Goal: Information Seeking & Learning: Learn about a topic

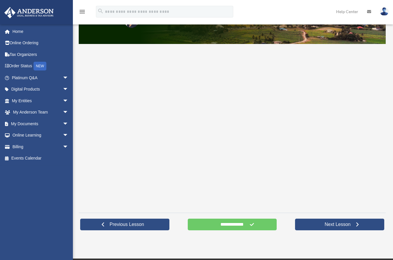
scroll to position [140, 0]
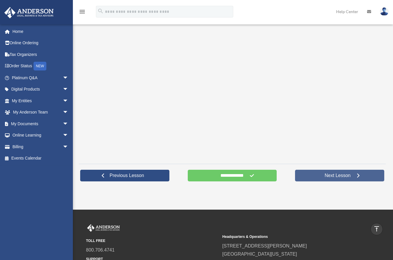
click at [335, 177] on span "Next Lesson" at bounding box center [337, 176] width 35 height 6
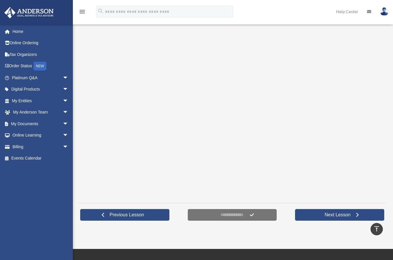
scroll to position [151, 0]
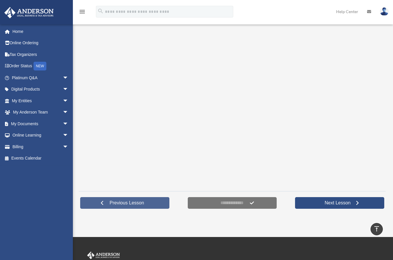
click at [156, 204] on link "Previous Lesson" at bounding box center [124, 203] width 89 height 12
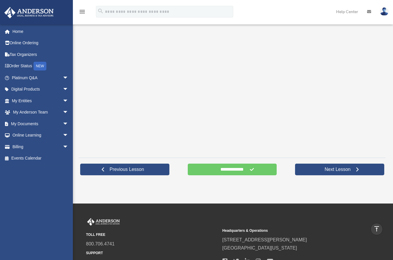
scroll to position [147, 0]
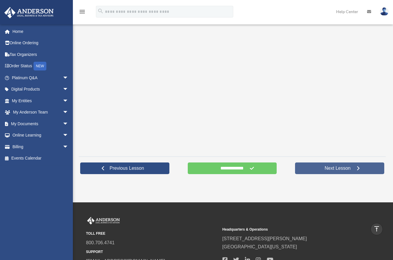
click at [330, 168] on span "Next Lesson" at bounding box center [337, 168] width 35 height 6
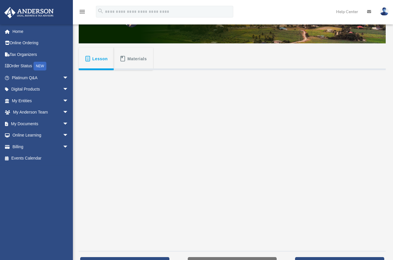
scroll to position [103, 0]
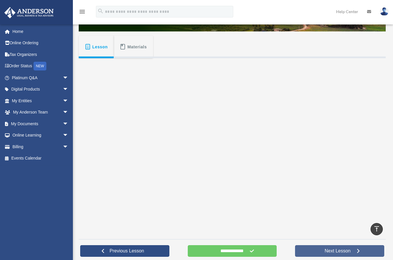
click at [313, 246] on link "Next Lesson" at bounding box center [339, 251] width 89 height 12
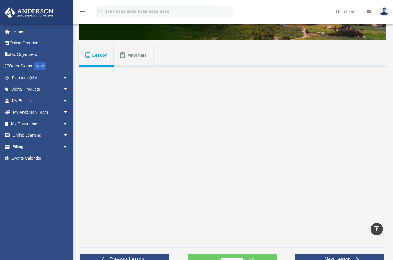
scroll to position [237, 0]
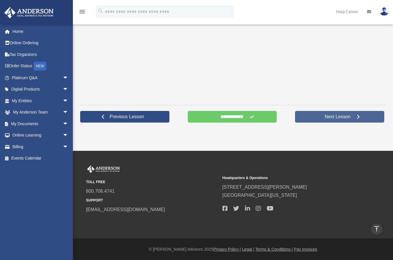
click at [329, 117] on span "Next Lesson" at bounding box center [337, 117] width 35 height 6
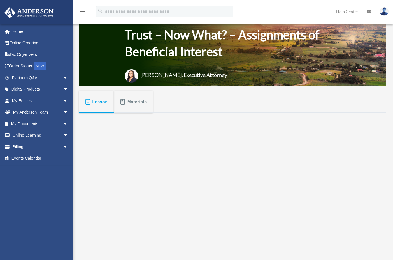
scroll to position [136, 0]
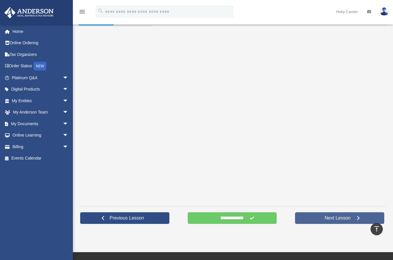
click at [343, 219] on span "Next Lesson" at bounding box center [337, 218] width 35 height 6
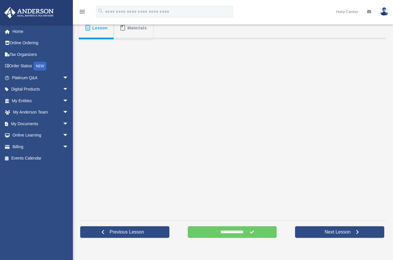
scroll to position [230, 0]
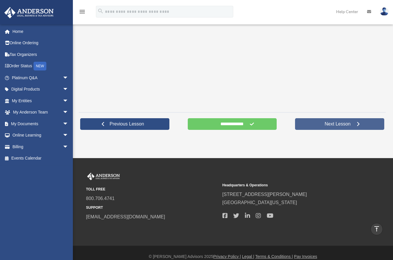
click at [332, 123] on span "Next Lesson" at bounding box center [337, 124] width 35 height 6
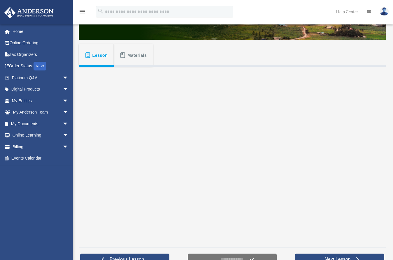
scroll to position [123, 0]
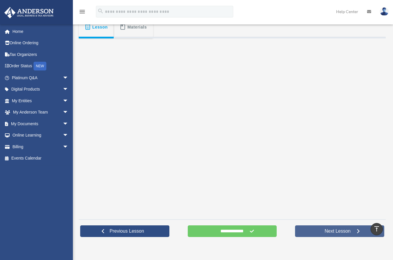
click at [346, 230] on span "Next Lesson" at bounding box center [337, 231] width 35 height 6
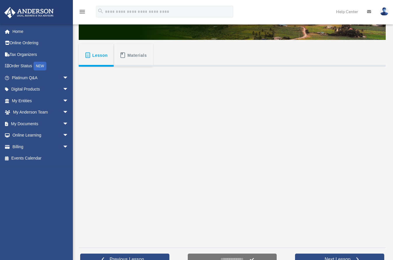
scroll to position [130, 0]
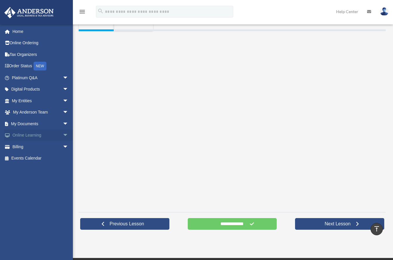
click at [50, 135] on link "Online Learning arrow_drop_down" at bounding box center [40, 136] width 73 height 12
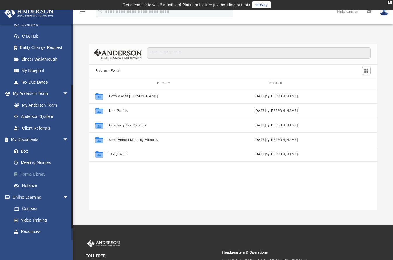
scroll to position [103, 0]
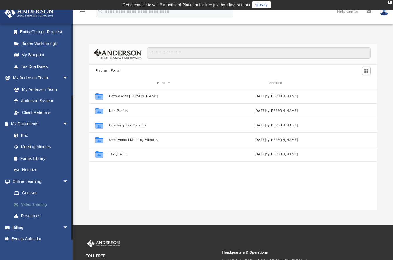
click at [42, 204] on link "Video Training" at bounding box center [42, 205] width 69 height 12
click at [34, 200] on link "Video Training" at bounding box center [42, 205] width 69 height 12
click at [34, 212] on link "Resources" at bounding box center [42, 216] width 69 height 12
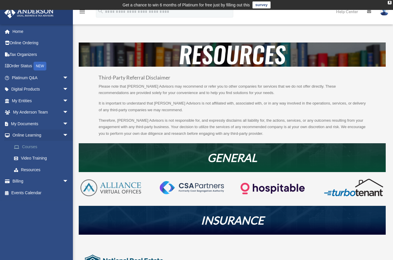
click at [37, 146] on link "Courses" at bounding box center [42, 147] width 69 height 12
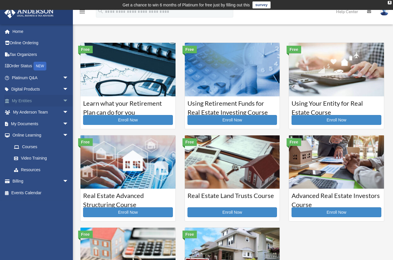
click at [63, 100] on span "arrow_drop_down" at bounding box center [69, 101] width 12 height 12
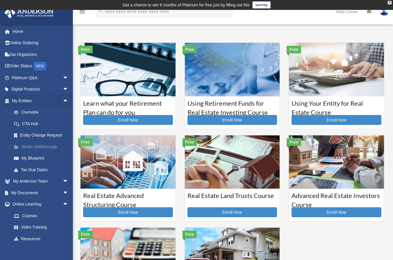
click at [50, 145] on link "Binder Walkthrough" at bounding box center [42, 147] width 69 height 12
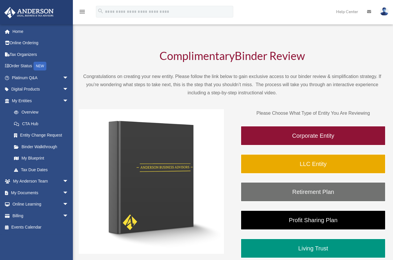
scroll to position [77, 0]
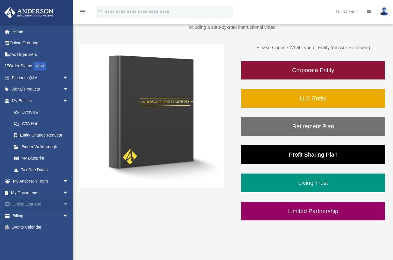
click at [31, 204] on link "Online Learning arrow_drop_down" at bounding box center [40, 205] width 73 height 12
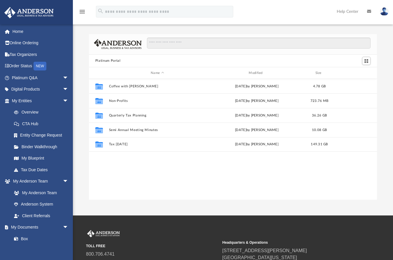
scroll to position [128, 283]
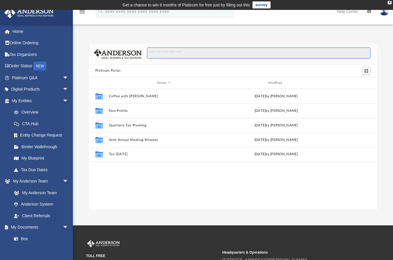
click at [198, 51] on input "Search files and folders" at bounding box center [259, 52] width 224 height 11
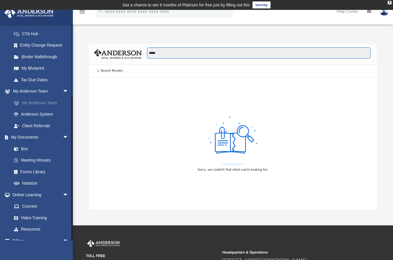
scroll to position [105, 0]
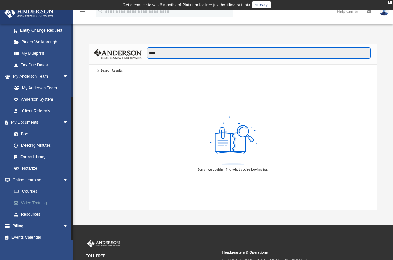
type input "****"
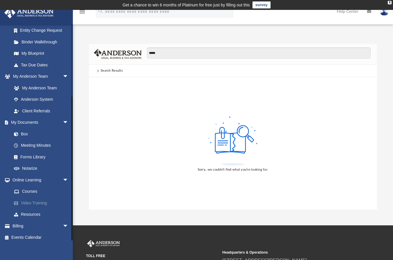
click at [38, 198] on link "Video Training" at bounding box center [42, 203] width 69 height 12
click at [36, 198] on link "Video Training" at bounding box center [42, 203] width 69 height 12
click at [45, 175] on link "Online Learning arrow_drop_down" at bounding box center [40, 180] width 73 height 12
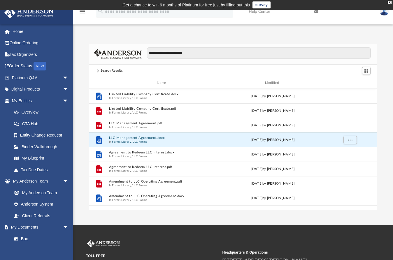
scroll to position [128, 283]
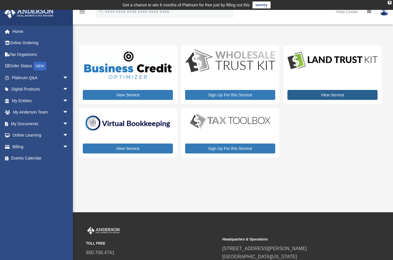
click at [333, 93] on link "View Service" at bounding box center [332, 95] width 90 height 10
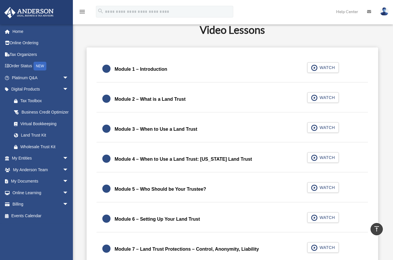
scroll to position [413, 0]
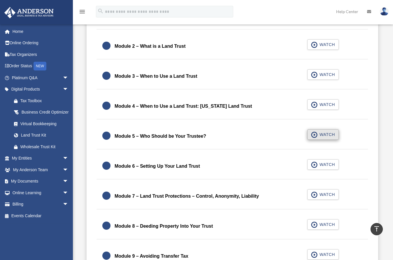
click at [330, 137] on span "WATCH" at bounding box center [326, 135] width 17 height 6
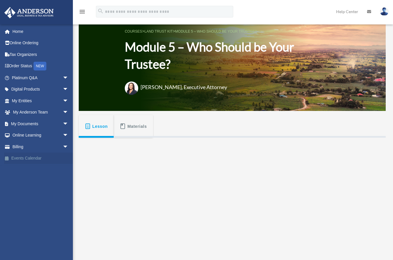
scroll to position [18, 0]
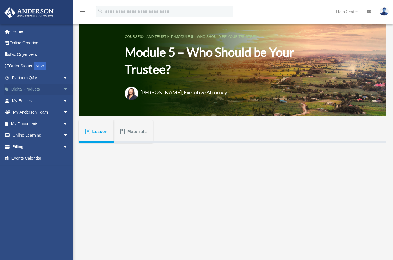
click at [50, 90] on link "Digital Products arrow_drop_down" at bounding box center [40, 90] width 73 height 12
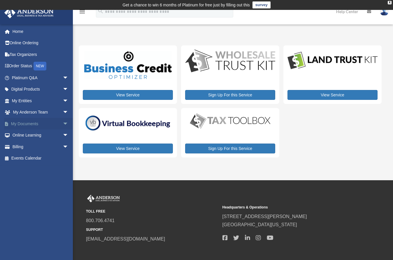
click at [63, 123] on span "arrow_drop_down" at bounding box center [69, 124] width 12 height 12
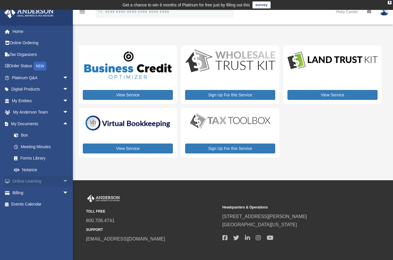
click at [63, 181] on span "arrow_drop_down" at bounding box center [69, 182] width 12 height 12
click at [39, 201] on link "Video Training" at bounding box center [42, 205] width 69 height 12
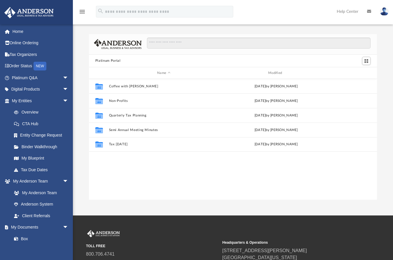
scroll to position [128, 283]
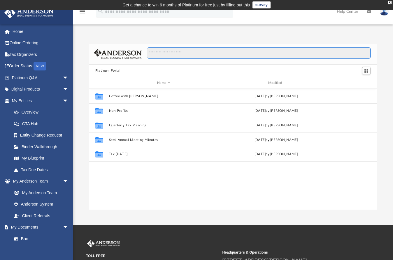
click at [160, 53] on input "Search files and folders" at bounding box center [259, 52] width 224 height 11
type input "**********"
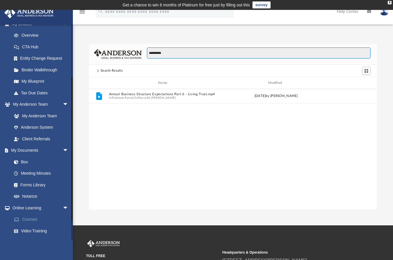
scroll to position [103, 0]
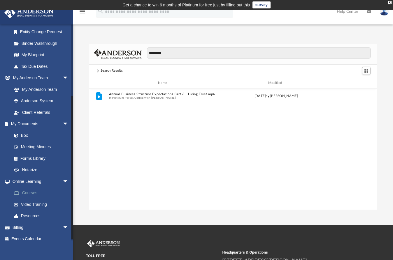
click at [38, 192] on link "Courses" at bounding box center [42, 193] width 69 height 12
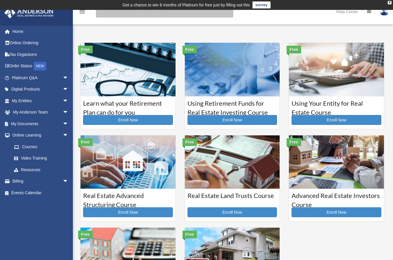
click at [119, 15] on input "search" at bounding box center [164, 12] width 137 height 12
type input "**********"
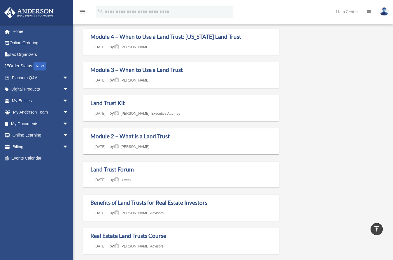
scroll to position [327, 0]
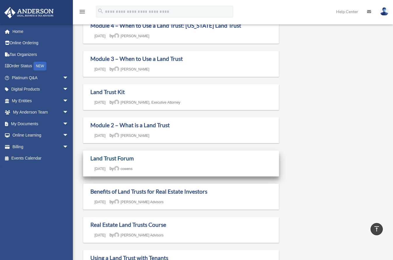
click at [126, 156] on link "Land Trust Forum" at bounding box center [111, 158] width 43 height 7
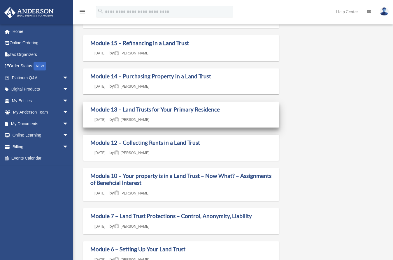
scroll to position [123, 0]
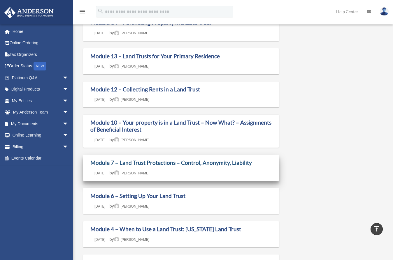
click at [227, 164] on link "Module 7 – Land Trust Protections – Control, Anonymity, Liability" at bounding box center [170, 162] width 161 height 7
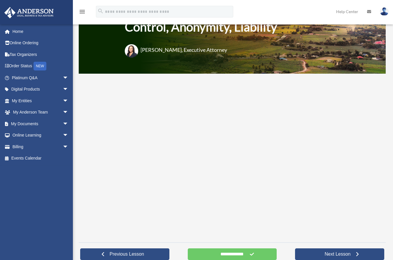
scroll to position [91, 0]
